Goal: Transaction & Acquisition: Purchase product/service

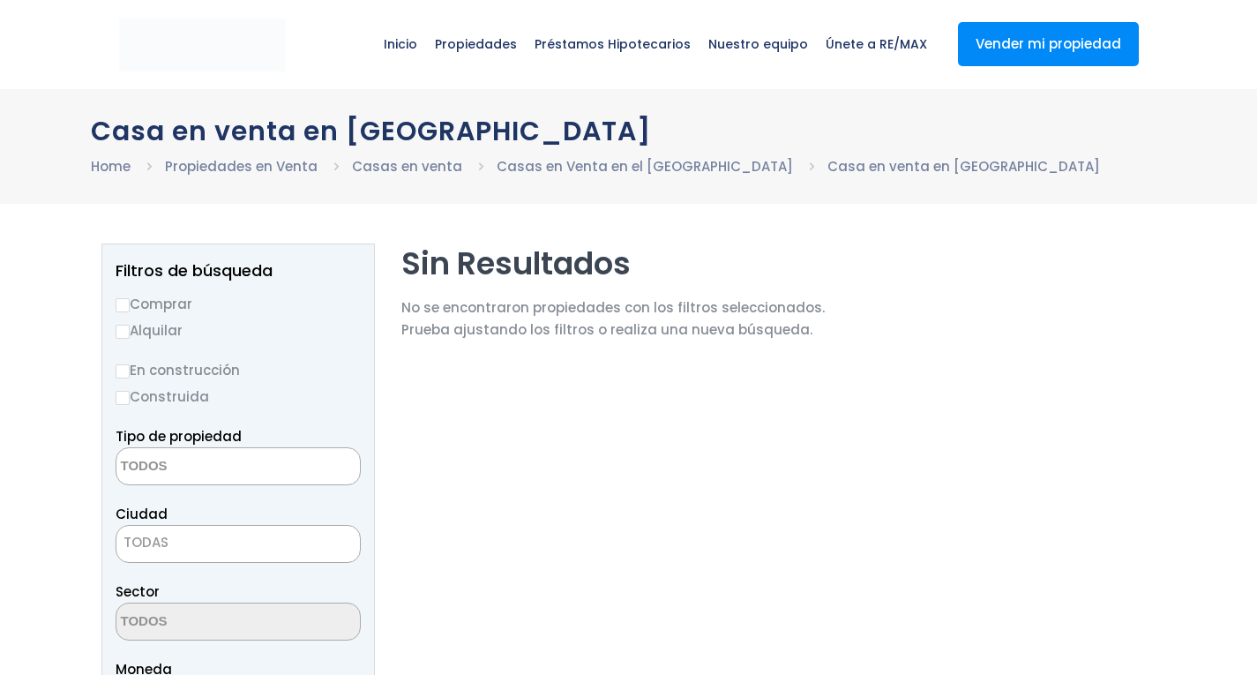
select select
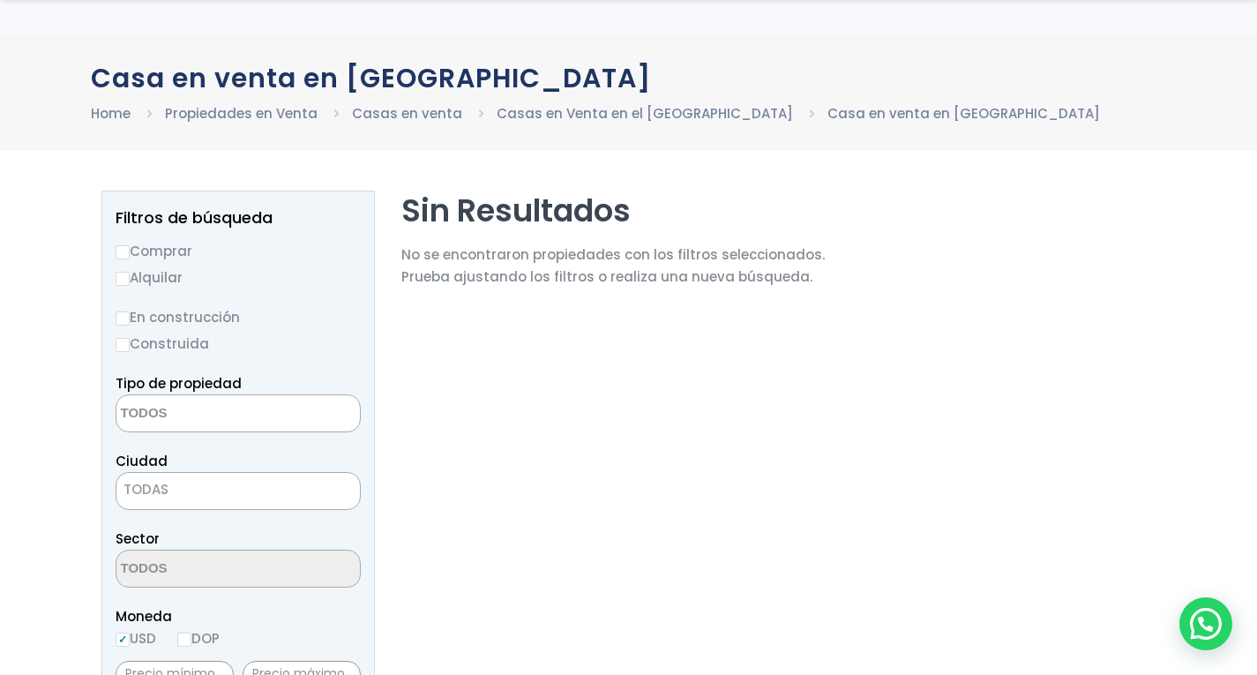
scroll to position [95, 0]
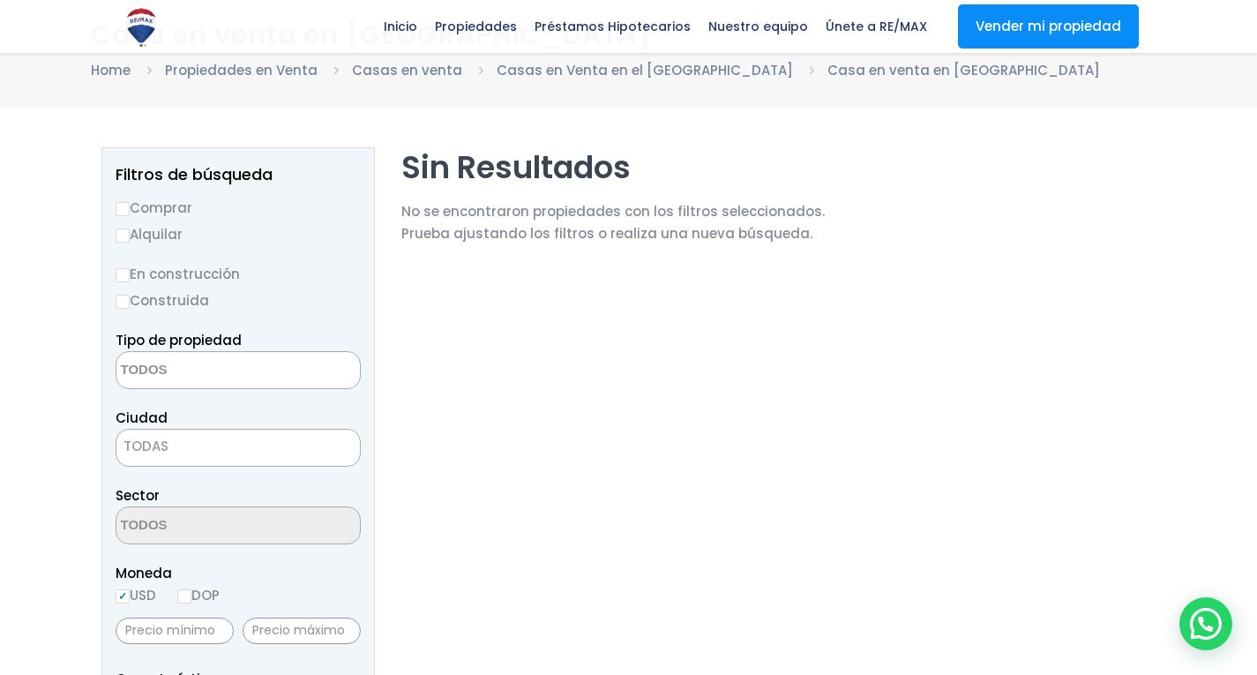
click at [128, 210] on input "Comprar" at bounding box center [123, 209] width 14 height 14
radio input "true"
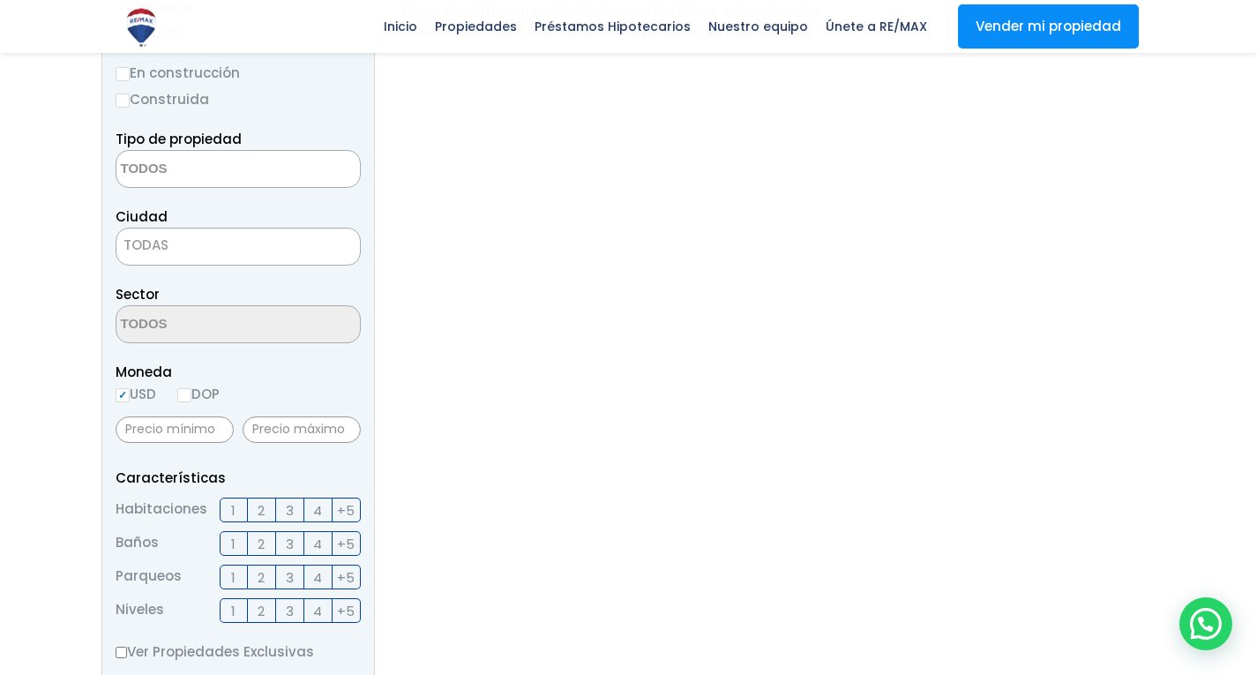
scroll to position [184, 0]
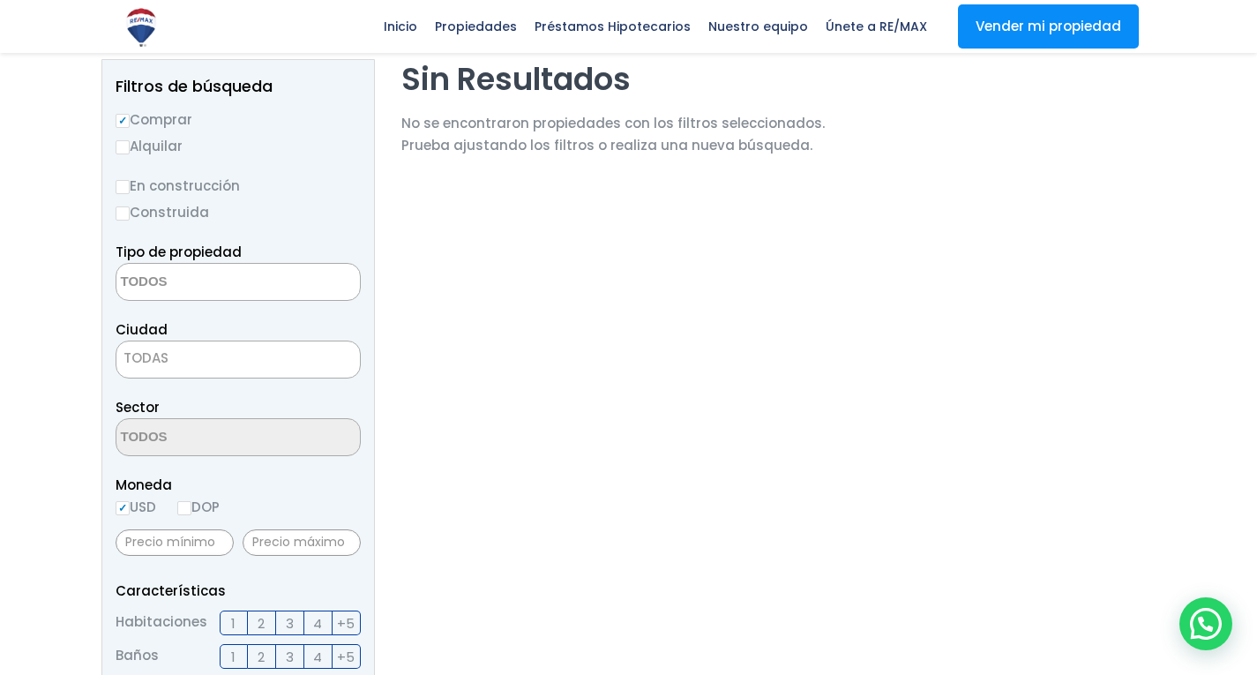
click at [202, 289] on textarea "Search" at bounding box center [201, 283] width 171 height 38
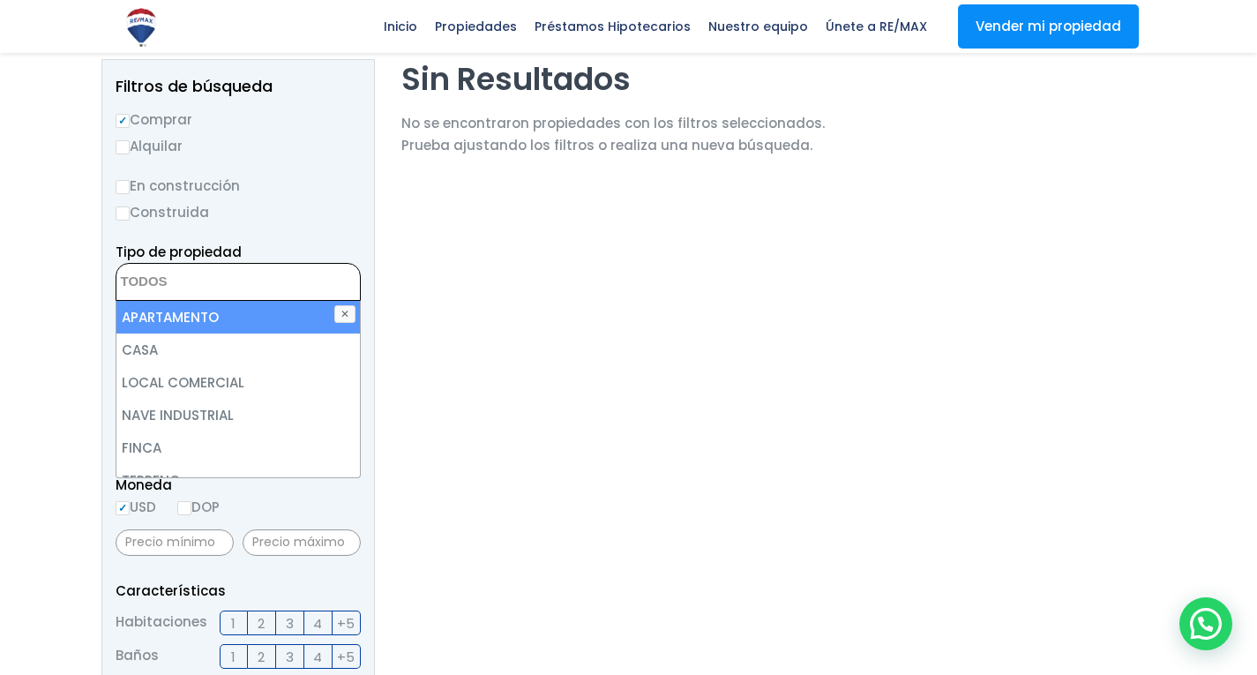
click at [183, 320] on li "APARTAMENTO" at bounding box center [238, 317] width 244 height 33
select select "apartment"
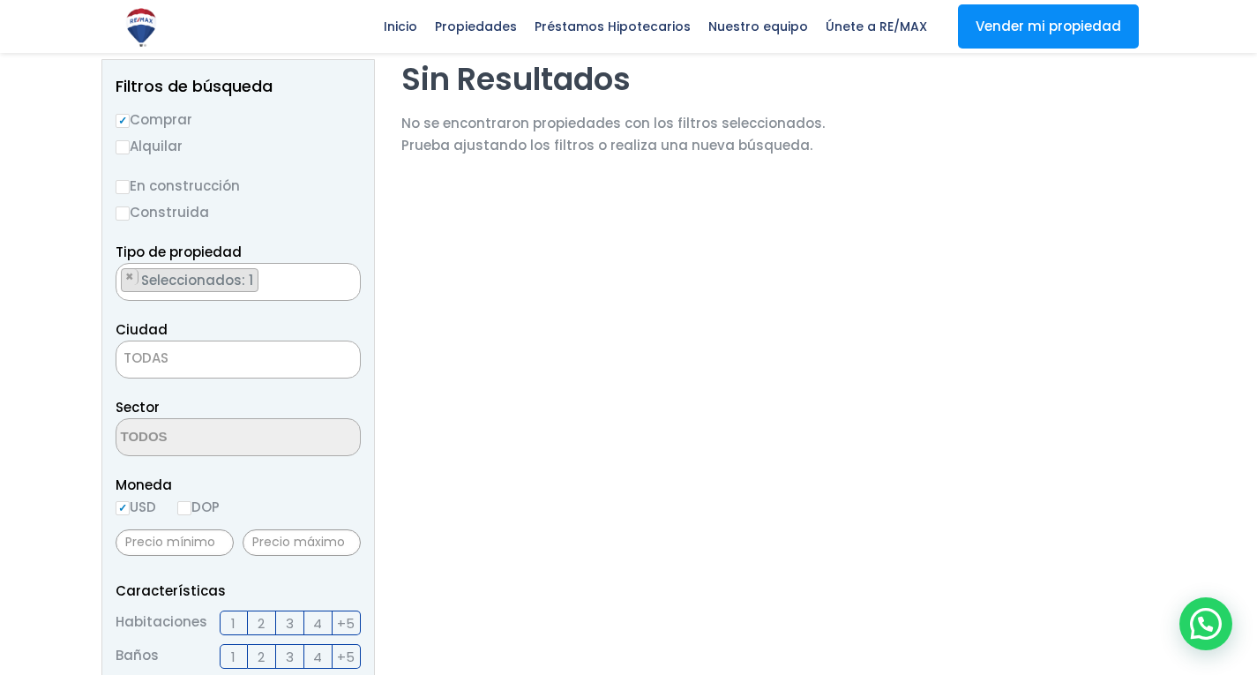
click at [497, 331] on section "Sin Resultados No se encontraron propiedades con los filtros seleccionados. Pru…" at bounding box center [613, 659] width 424 height 1201
click at [225, 356] on span "TODAS" at bounding box center [238, 358] width 244 height 25
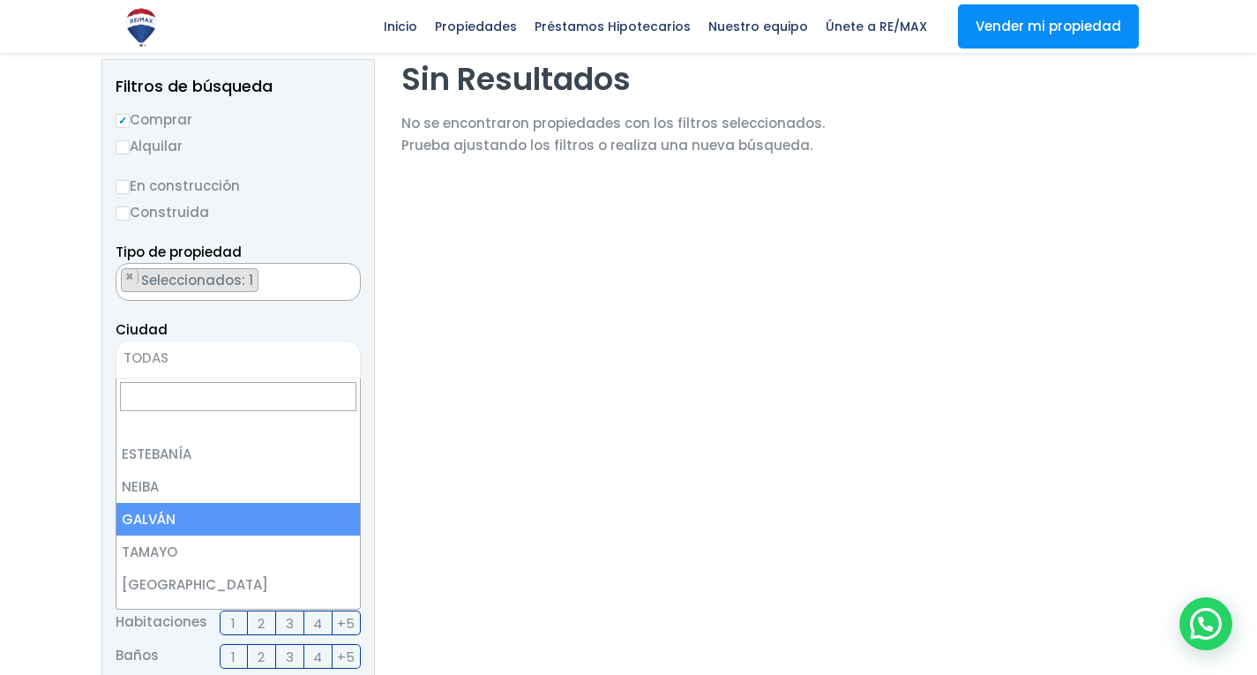
scroll to position [0, 0]
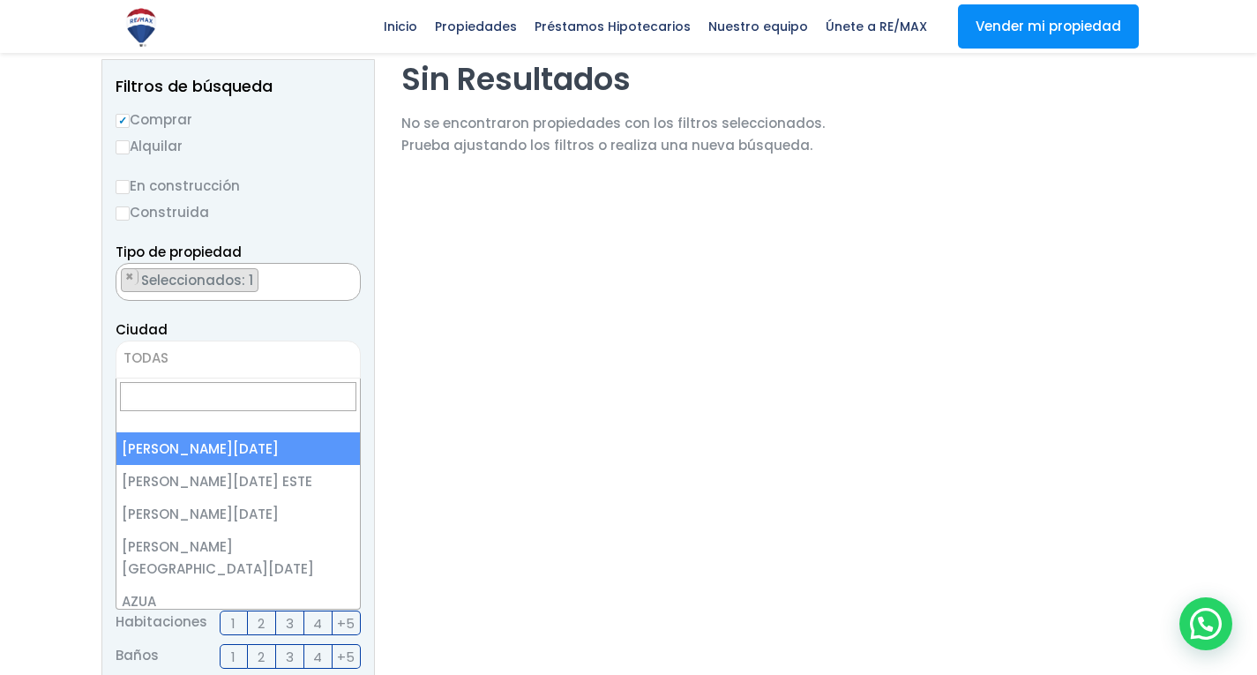
select select "1"
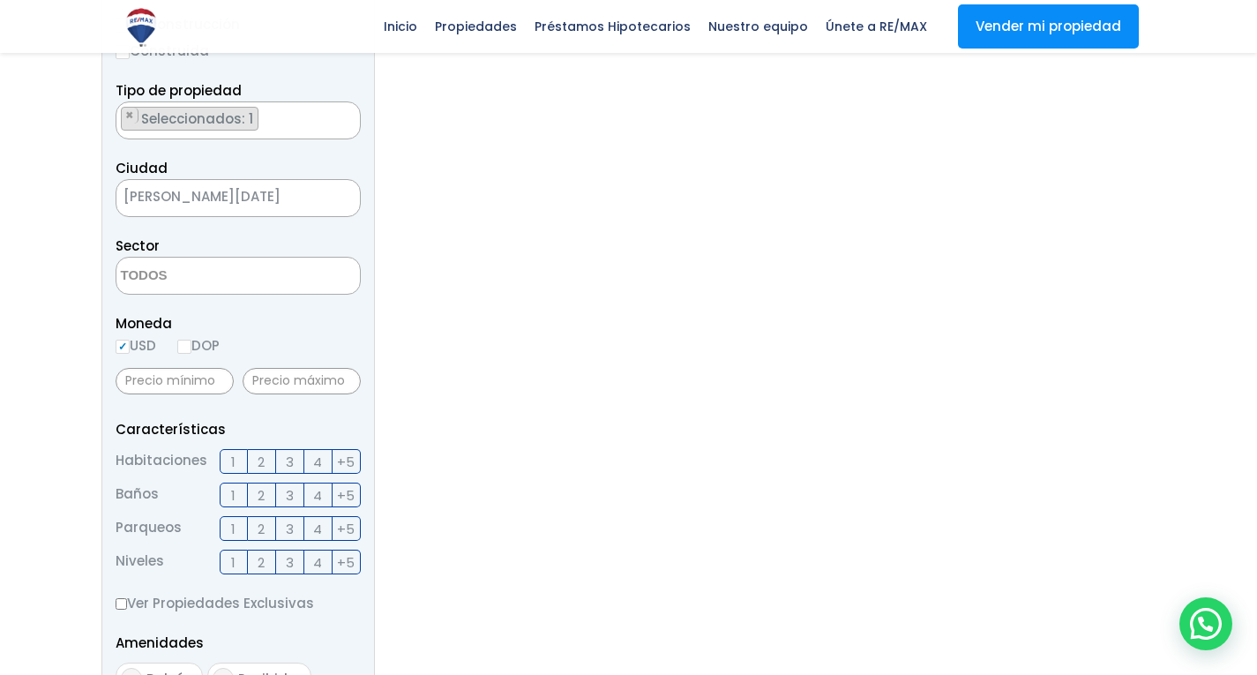
scroll to position [360, 0]
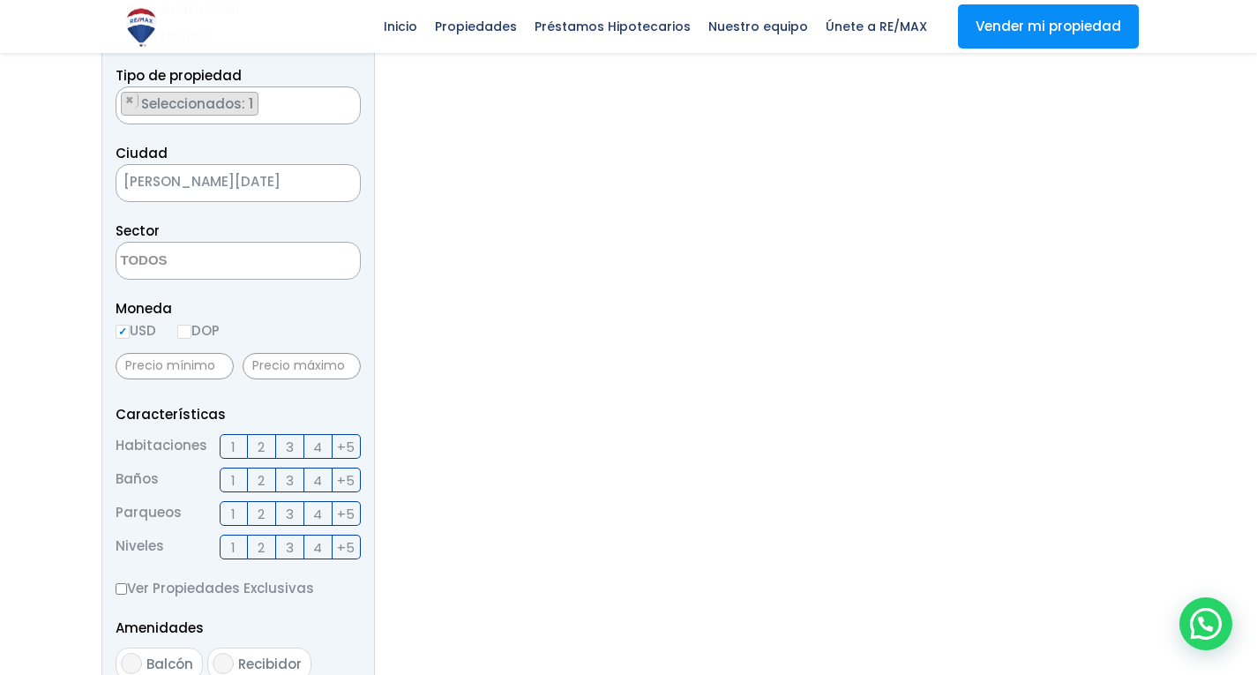
click at [190, 333] on input "DOP" at bounding box center [184, 332] width 14 height 14
radio input "true"
click at [292, 367] on input "text" at bounding box center [302, 366] width 118 height 26
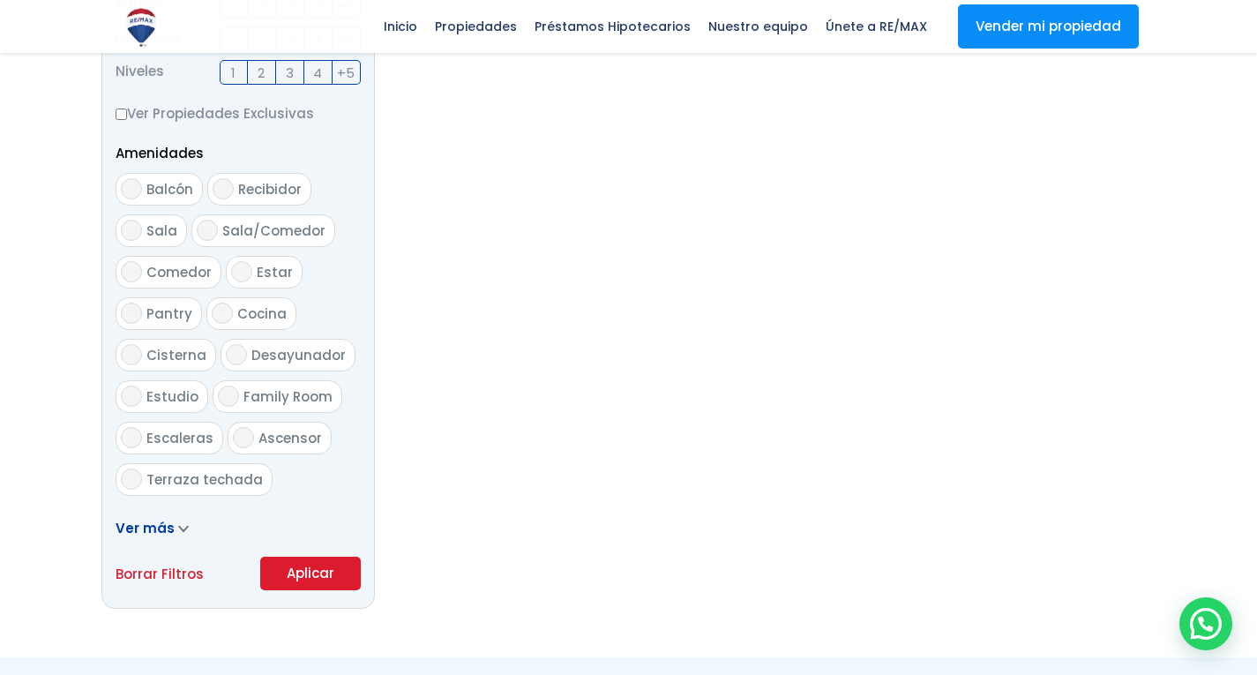
scroll to position [1066, 0]
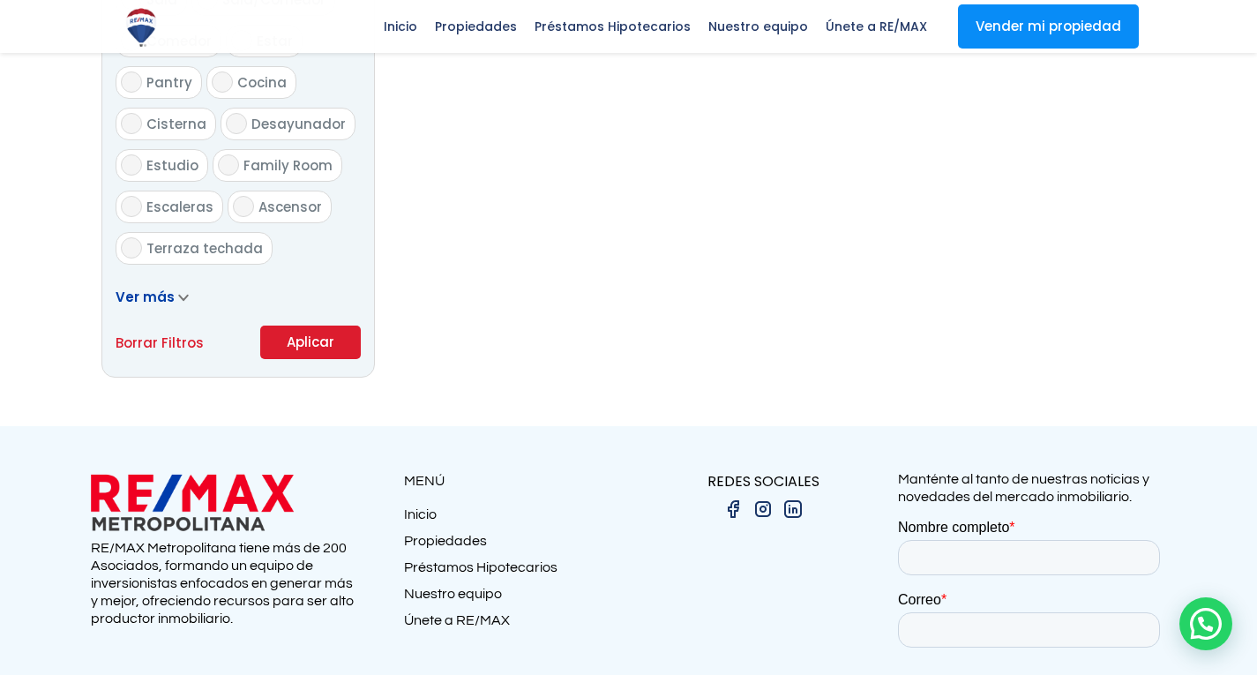
type input "9,500,000"
click at [322, 348] on button "Aplicar" at bounding box center [310, 343] width 101 height 34
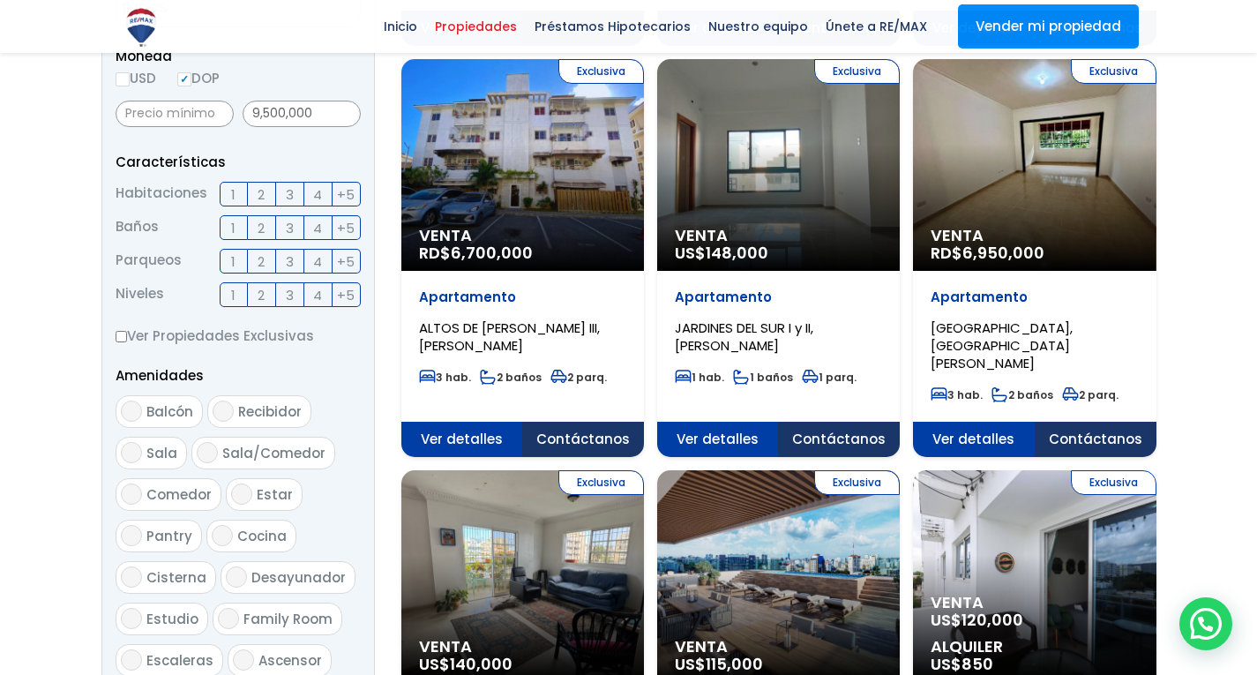
scroll to position [618, 0]
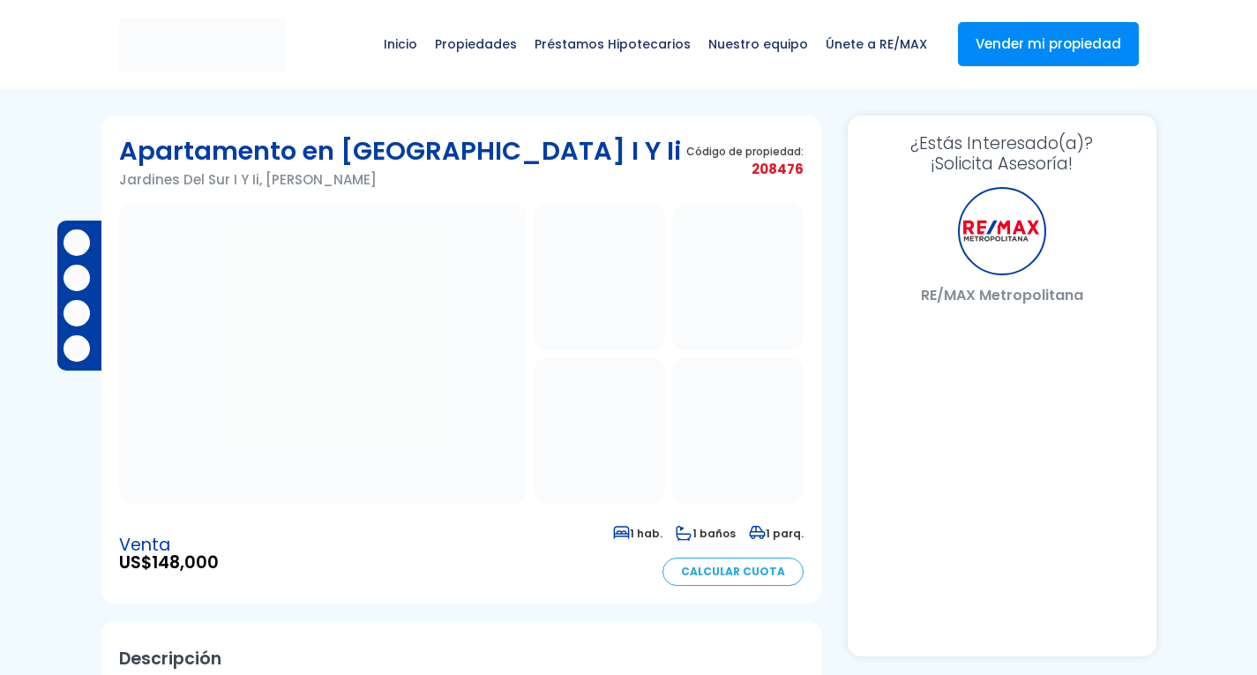
select select "DO"
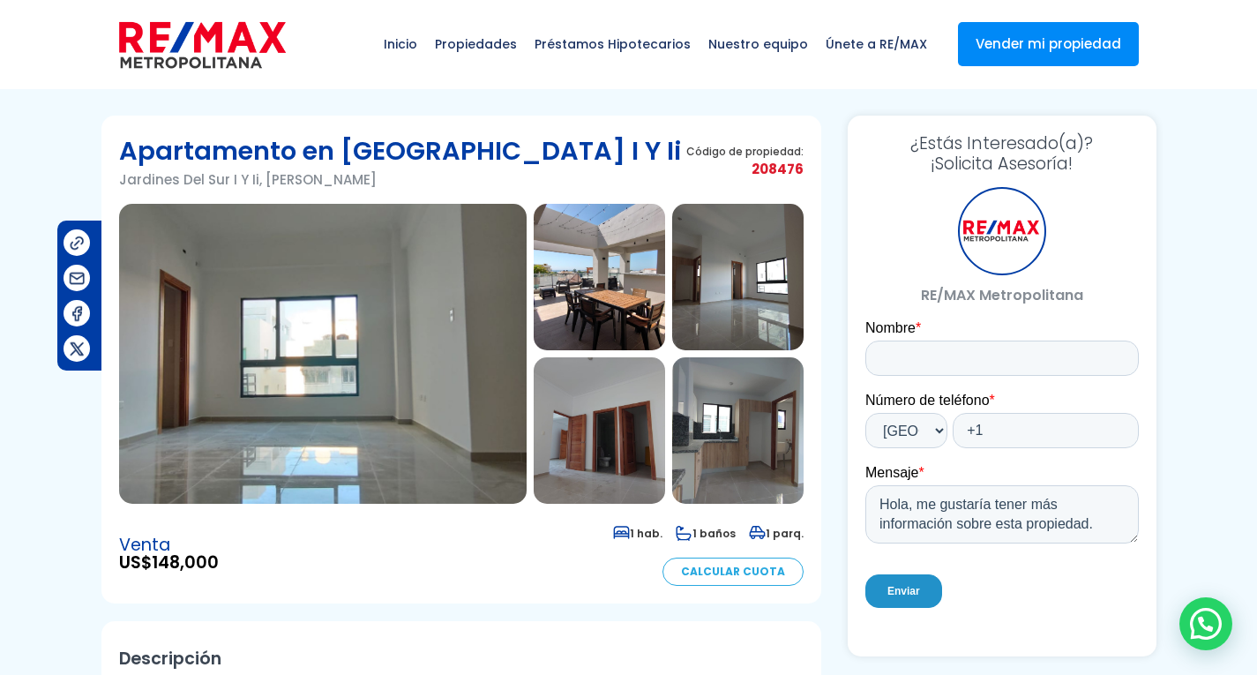
scroll to position [88, 0]
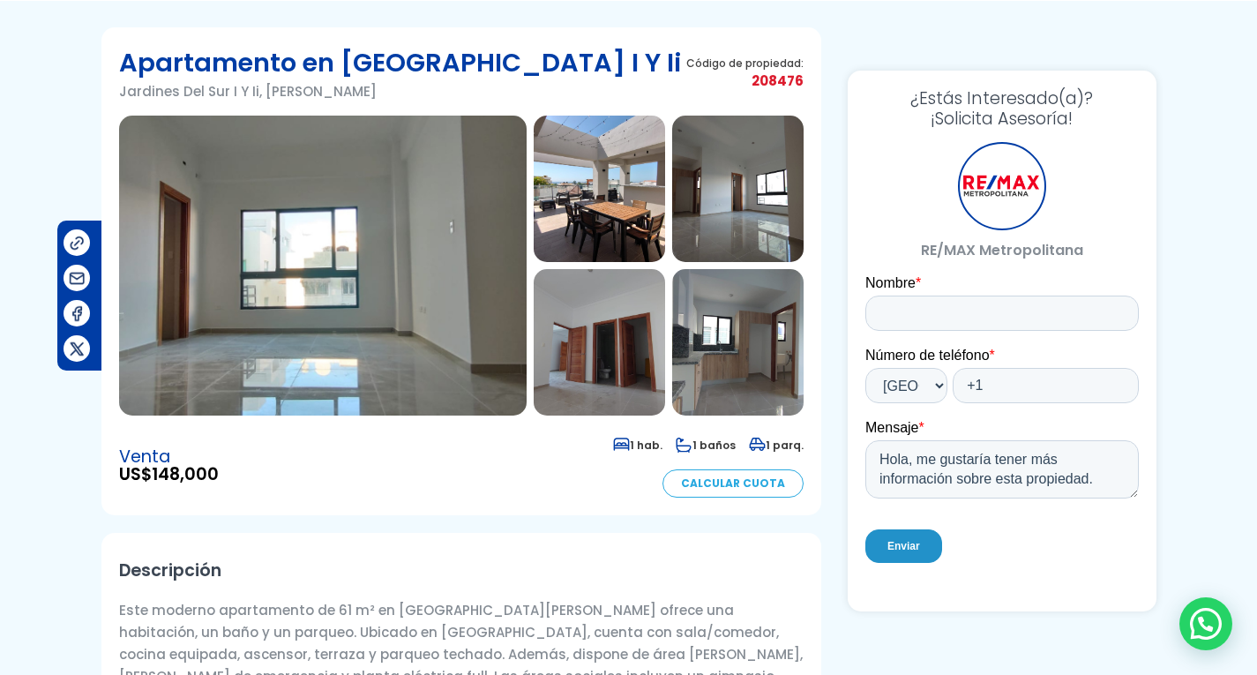
click at [411, 300] on img at bounding box center [323, 266] width 408 height 300
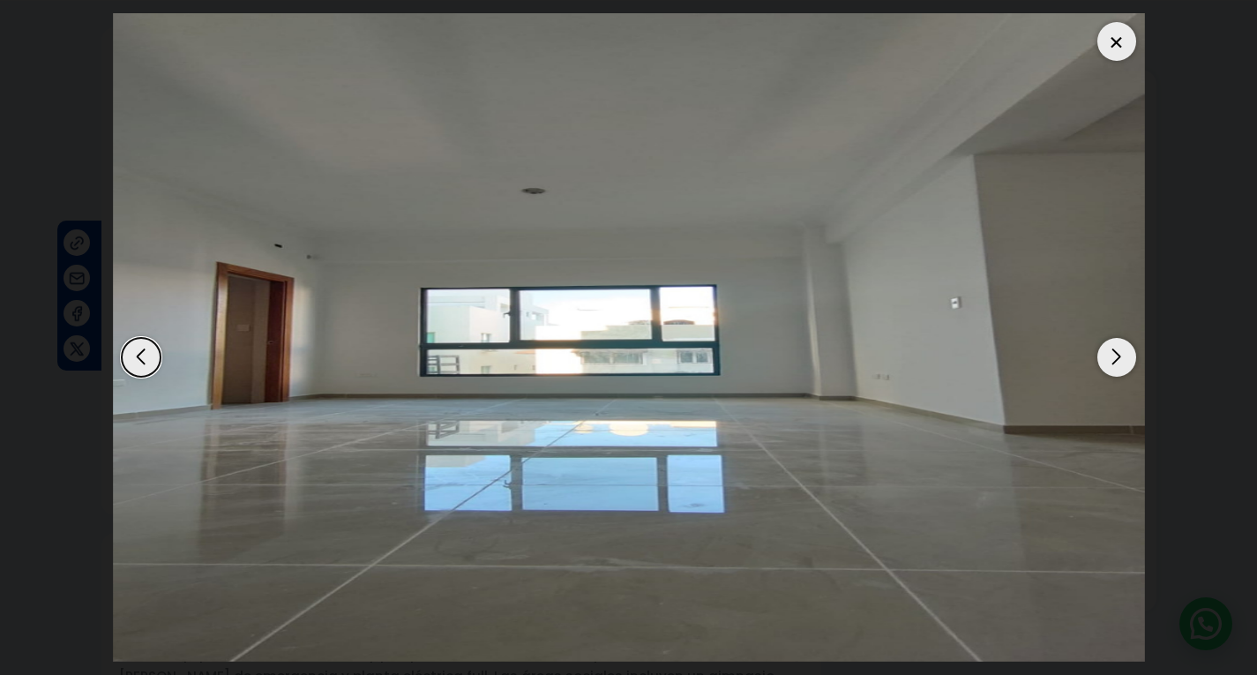
click at [1115, 356] on div "Next slide" at bounding box center [1117, 357] width 39 height 39
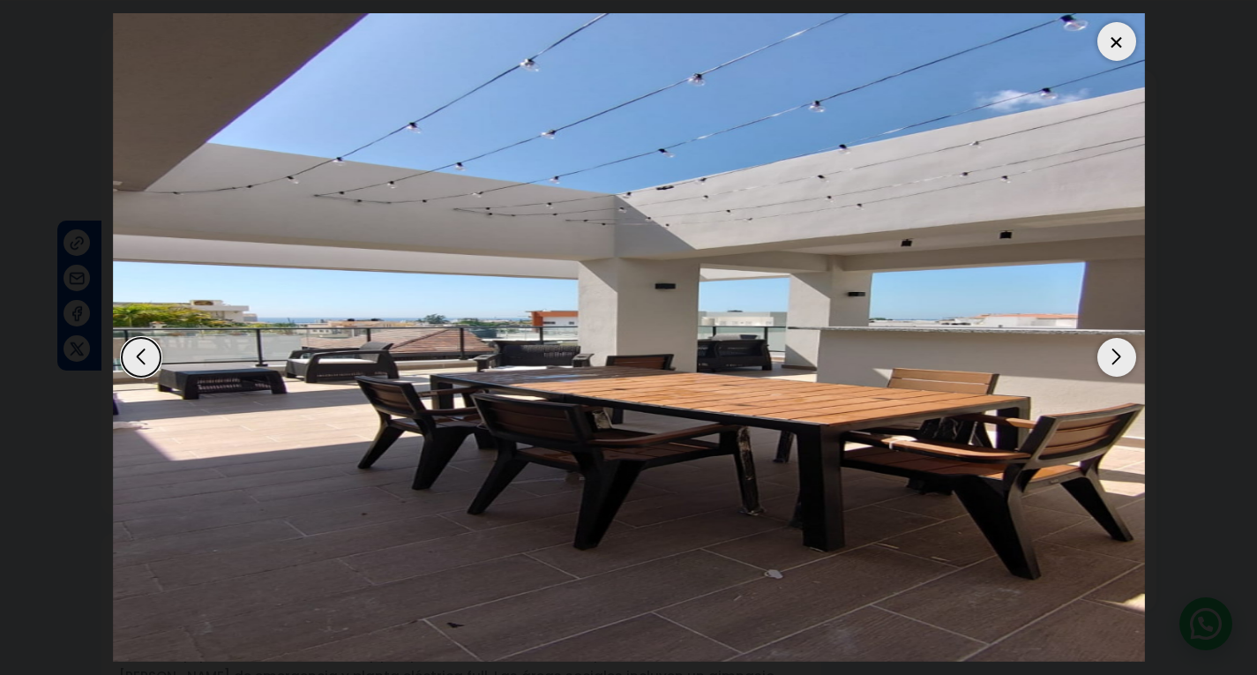
click at [1115, 356] on div "Next slide" at bounding box center [1117, 357] width 39 height 39
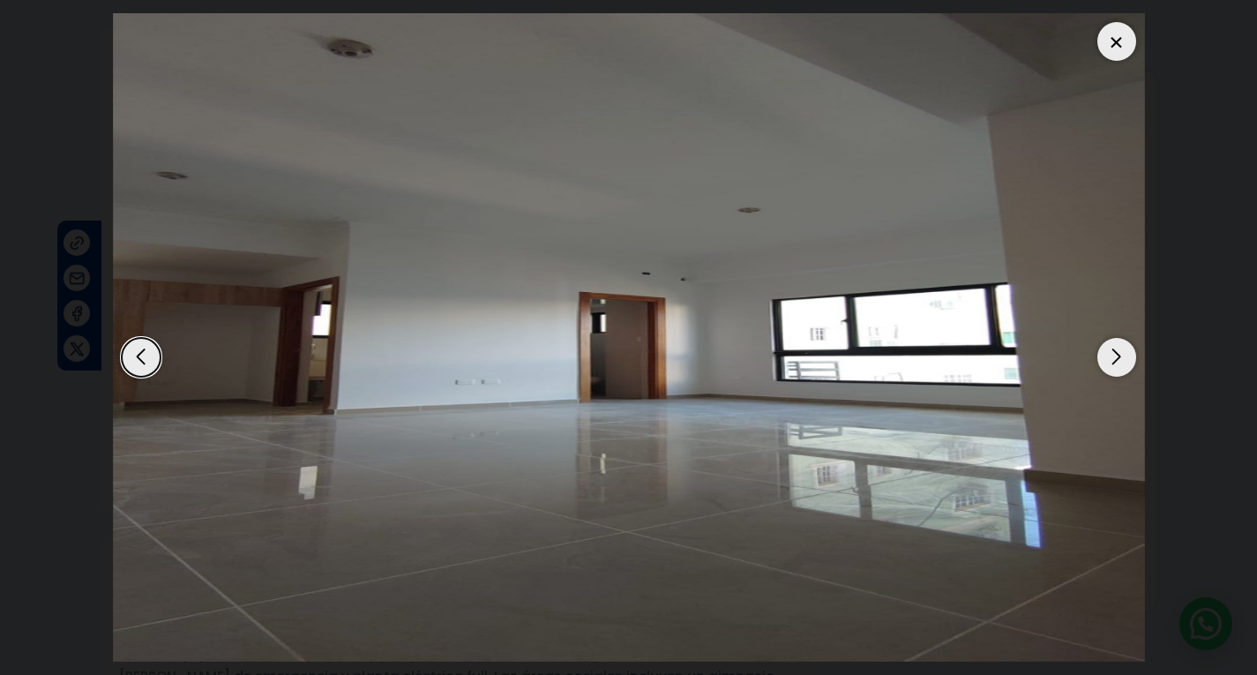
click at [1115, 356] on div "Next slide" at bounding box center [1117, 357] width 39 height 39
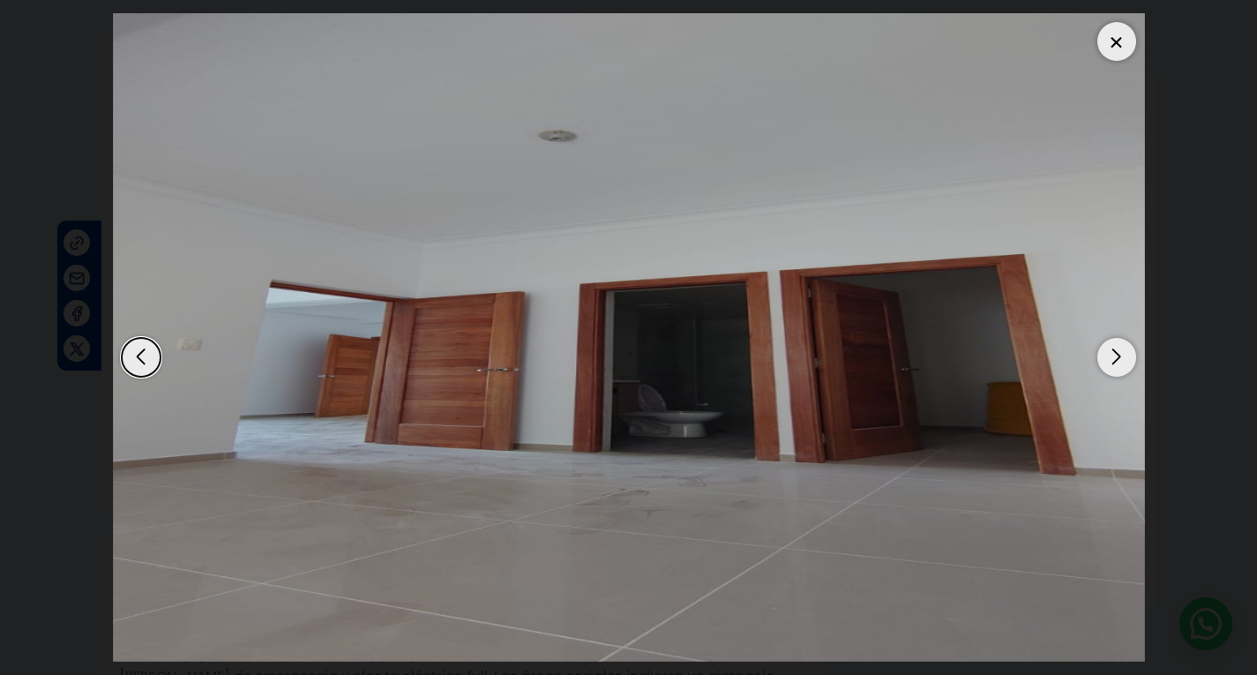
click at [1115, 356] on div "Next slide" at bounding box center [1117, 357] width 39 height 39
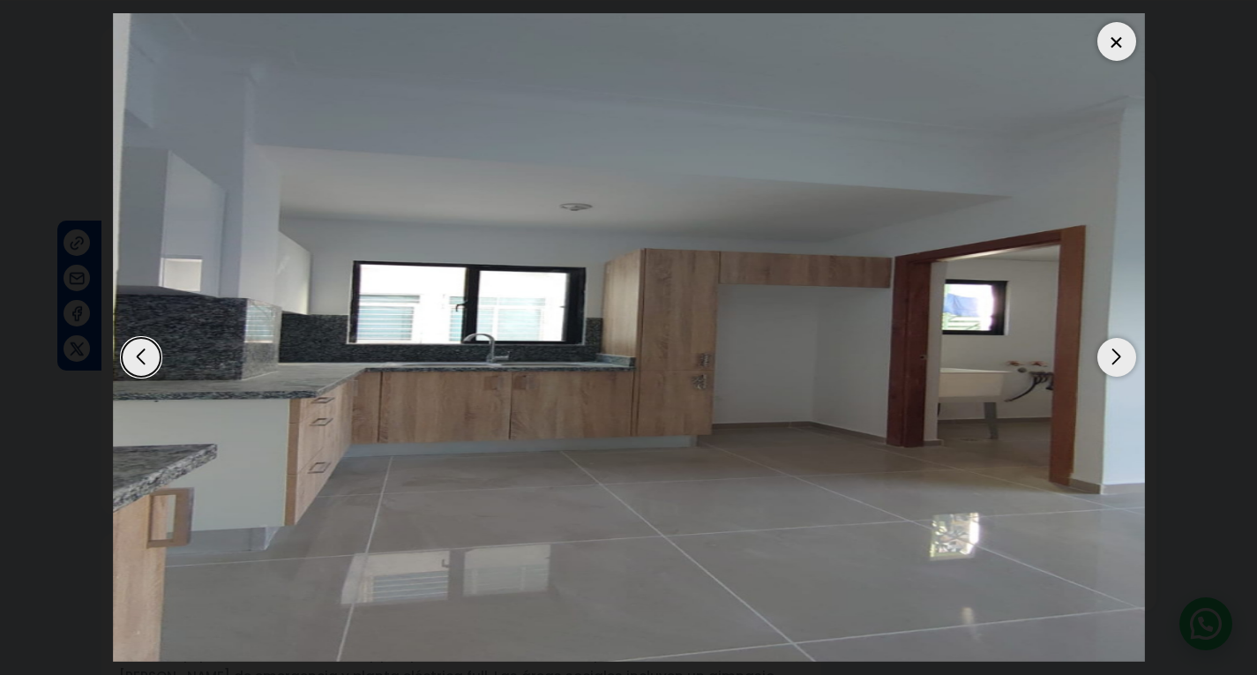
click at [1115, 356] on div "Next slide" at bounding box center [1117, 357] width 39 height 39
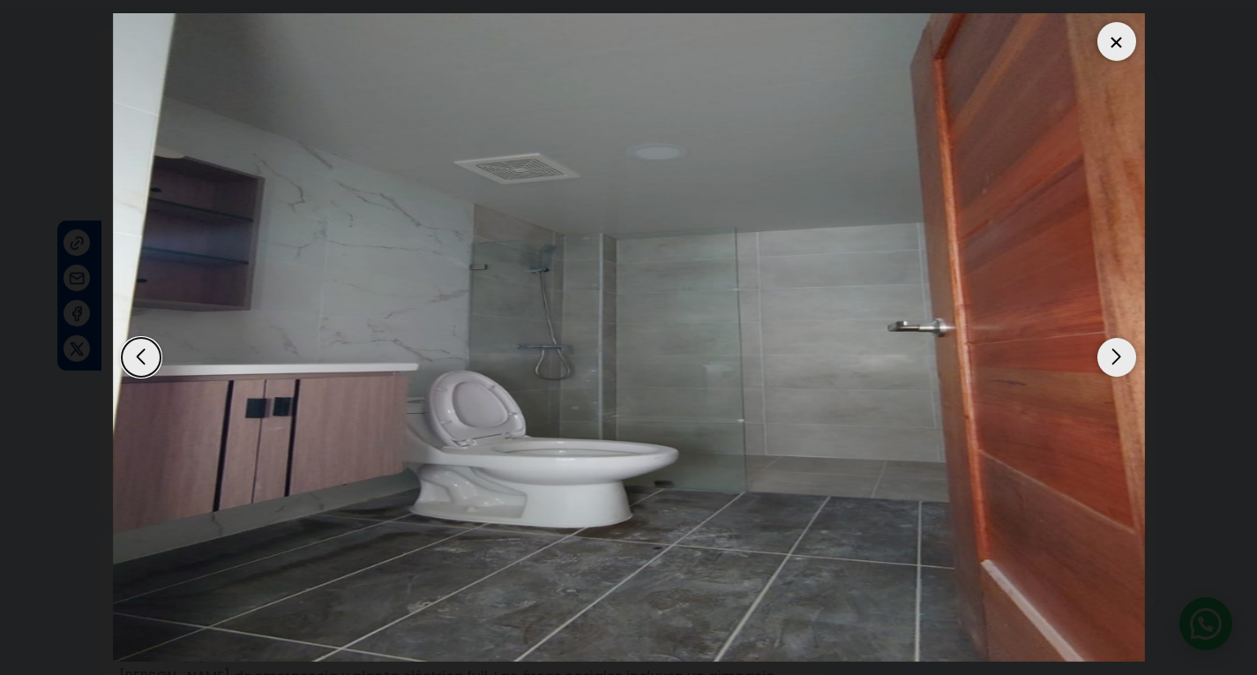
click at [1115, 356] on div "Next slide" at bounding box center [1117, 357] width 39 height 39
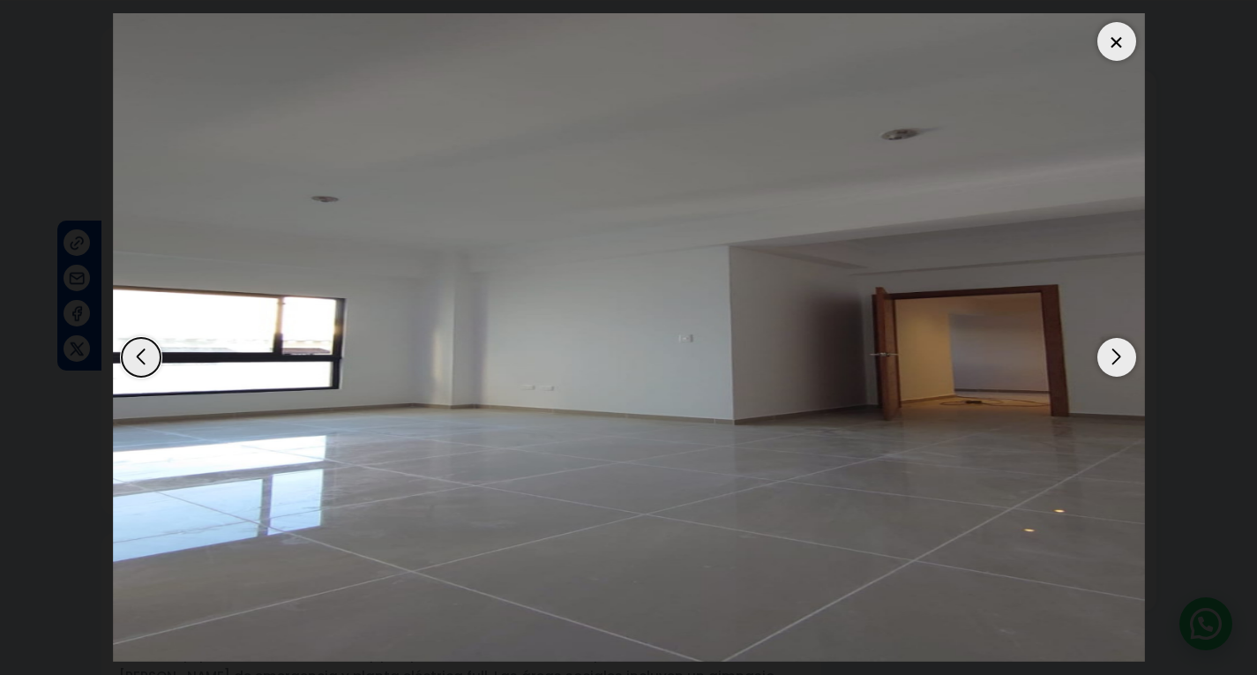
click at [1115, 356] on div "Next slide" at bounding box center [1117, 357] width 39 height 39
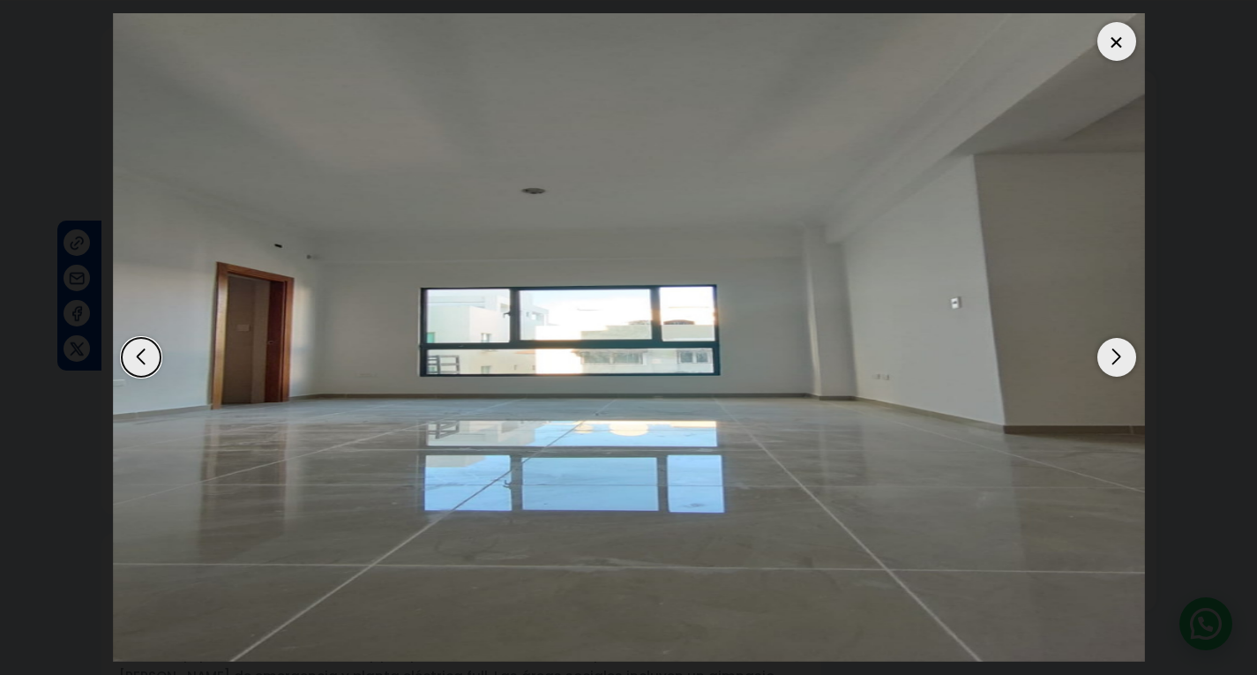
click at [1115, 355] on div "Next slide" at bounding box center [1117, 357] width 39 height 39
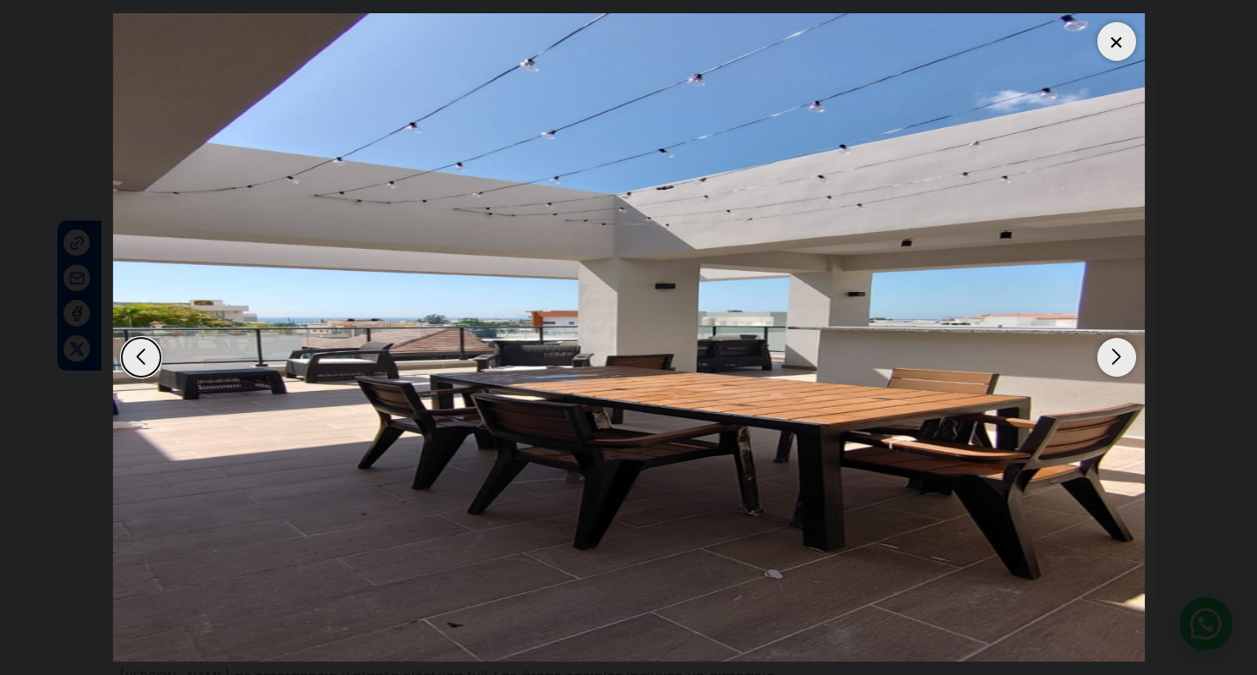
click at [1115, 355] on div "Next slide" at bounding box center [1117, 357] width 39 height 39
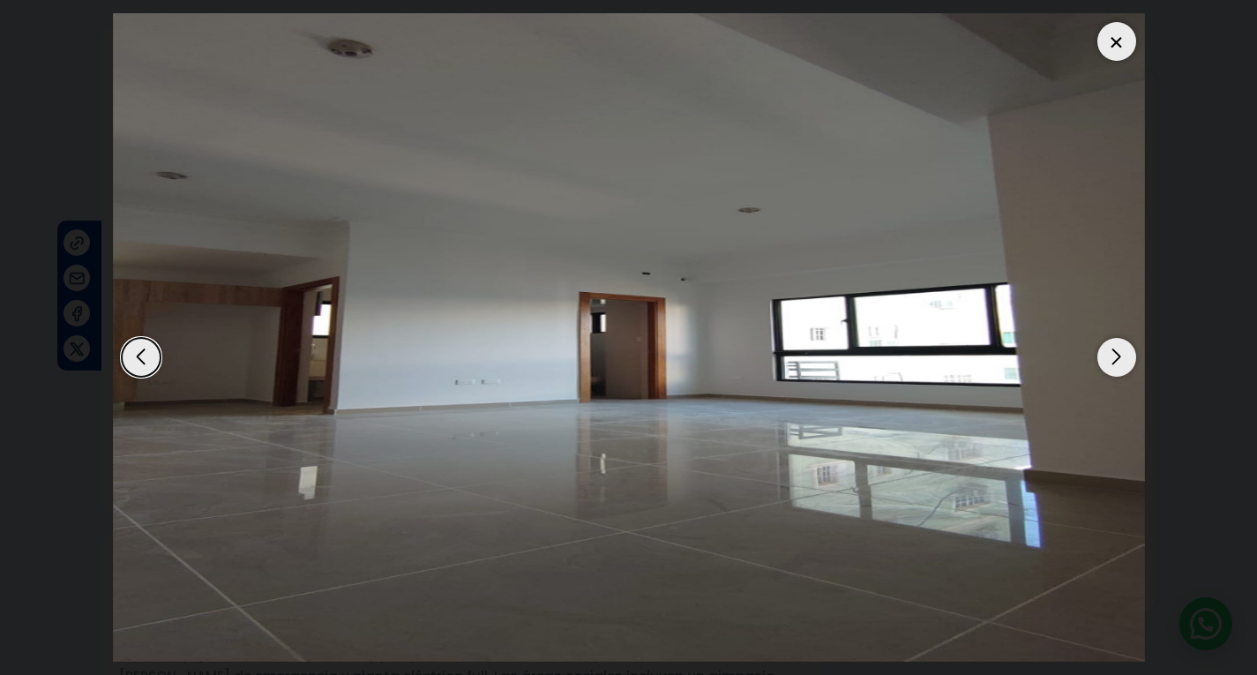
click at [1115, 55] on div at bounding box center [1117, 41] width 39 height 39
